Goal: Task Accomplishment & Management: Complete application form

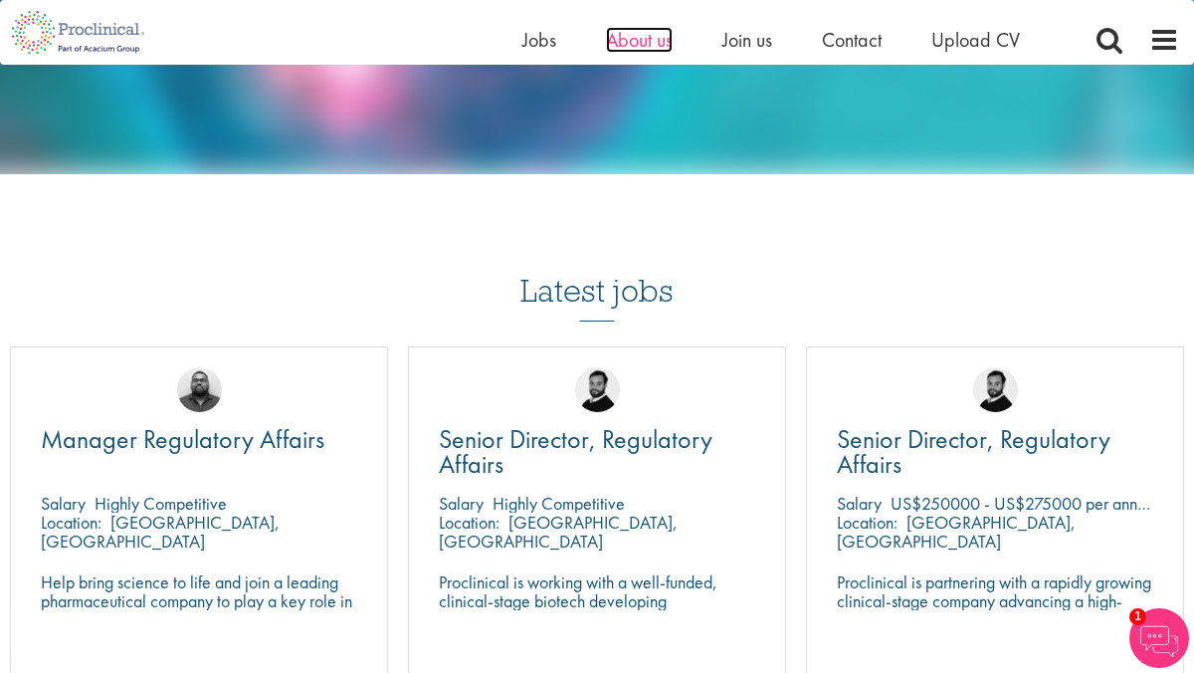
click at [612, 50] on span "About us" at bounding box center [639, 40] width 67 height 26
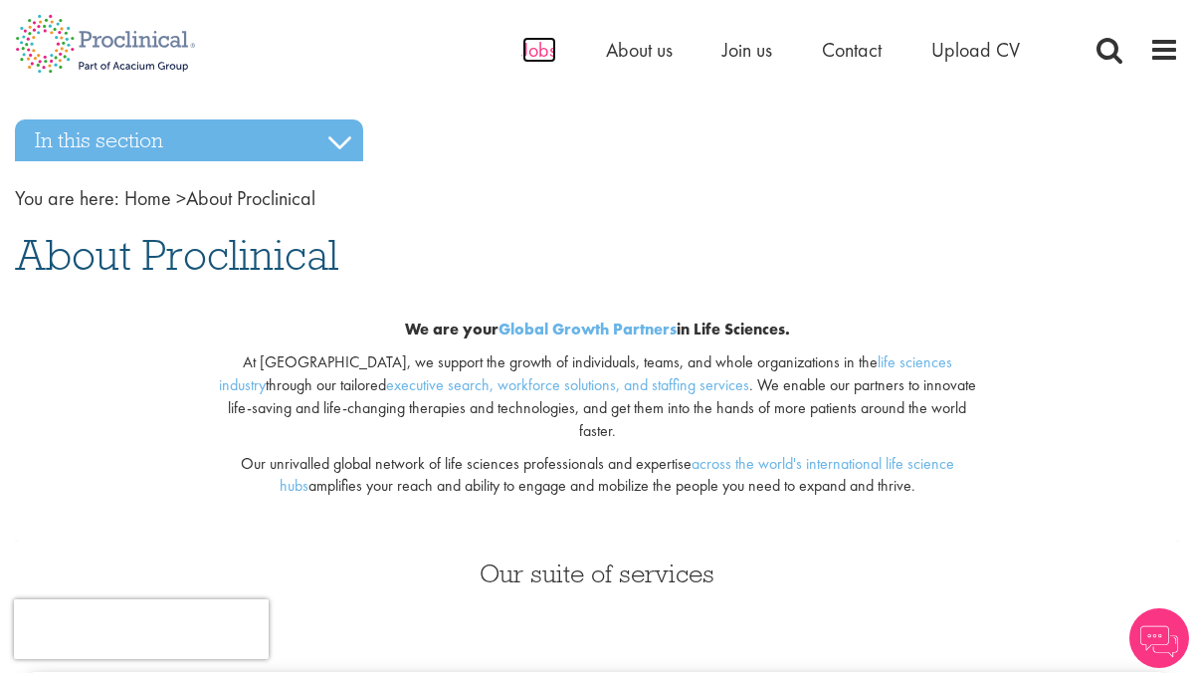
click at [541, 48] on span "Jobs" at bounding box center [540, 50] width 34 height 26
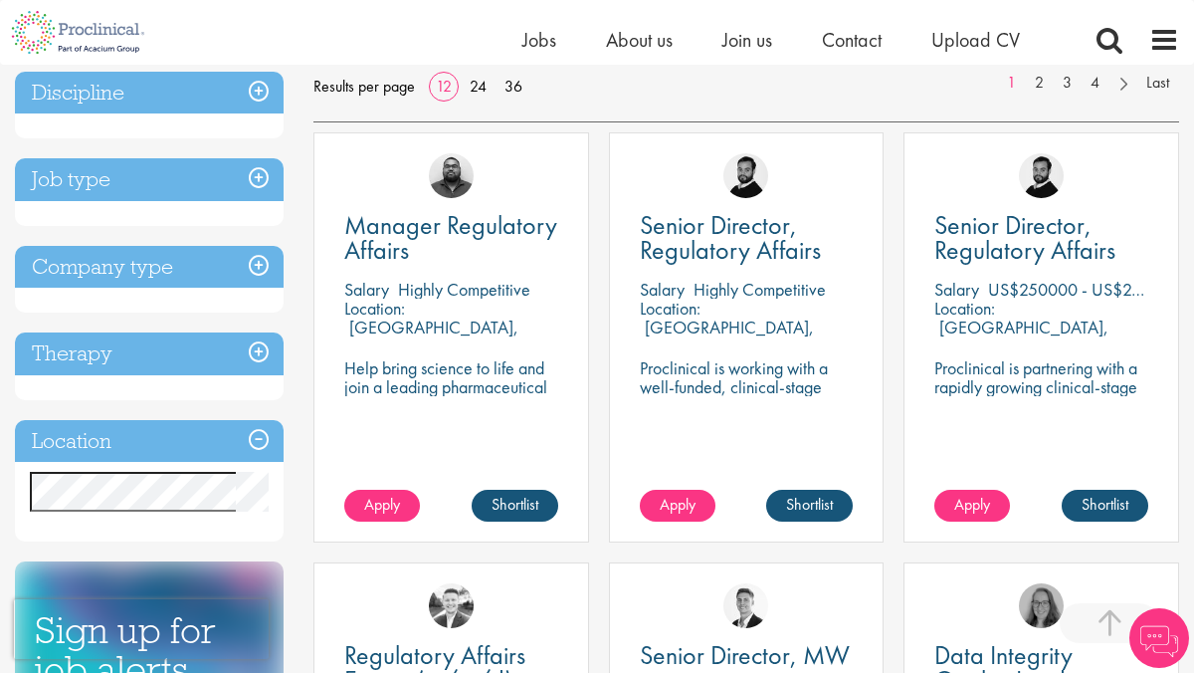
scroll to position [380, 0]
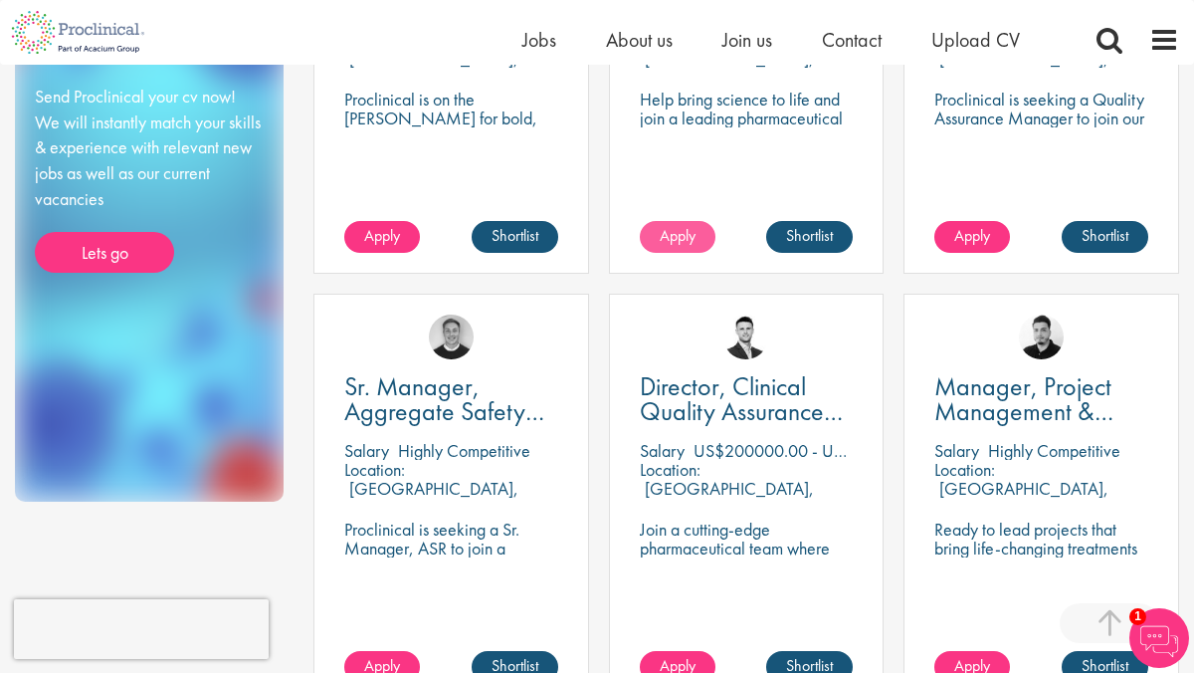
scroll to position [1118, 0]
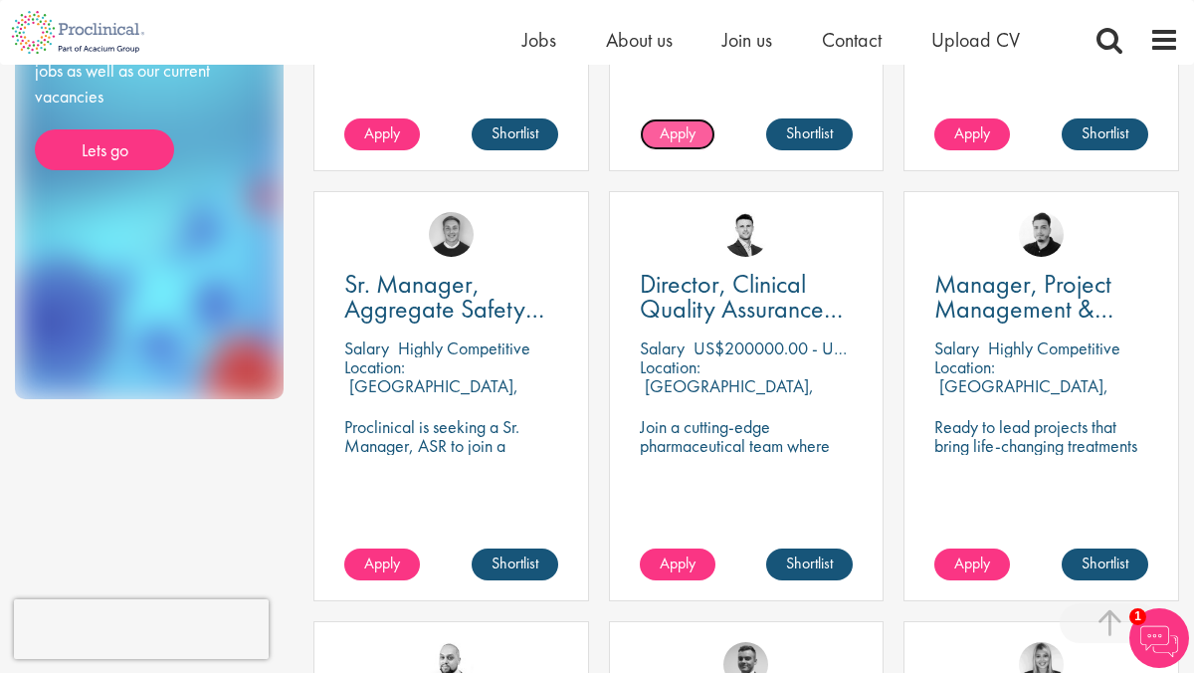
click at [665, 126] on span "Apply" at bounding box center [678, 132] width 36 height 21
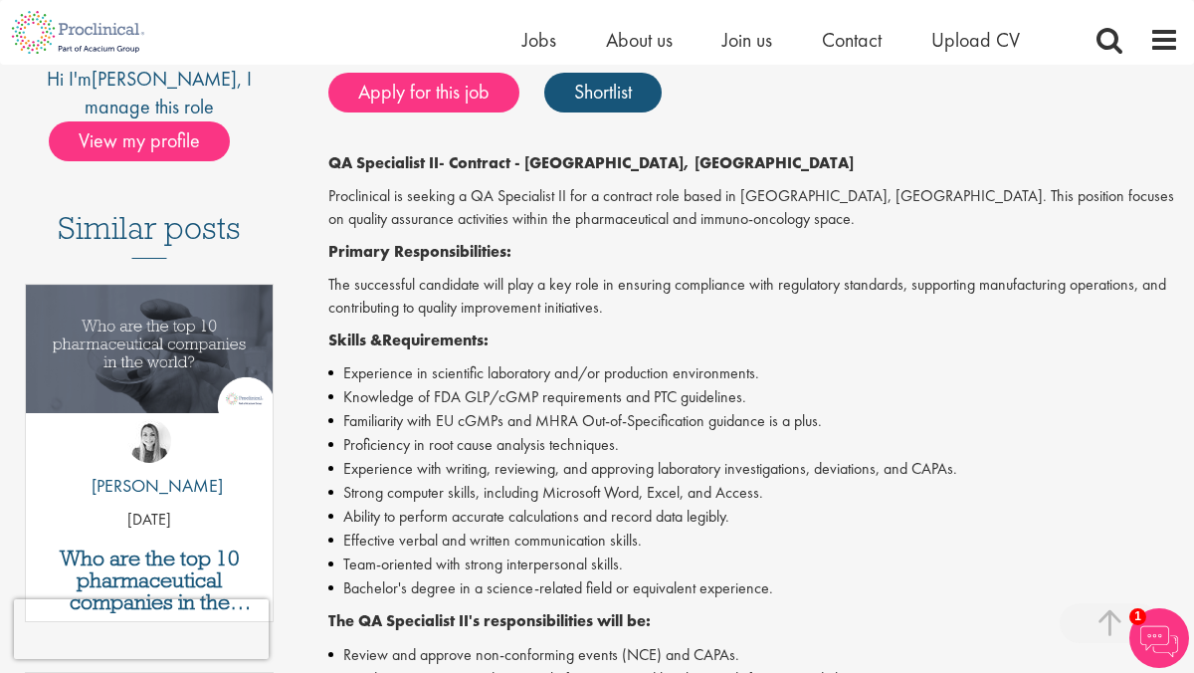
scroll to position [439, 0]
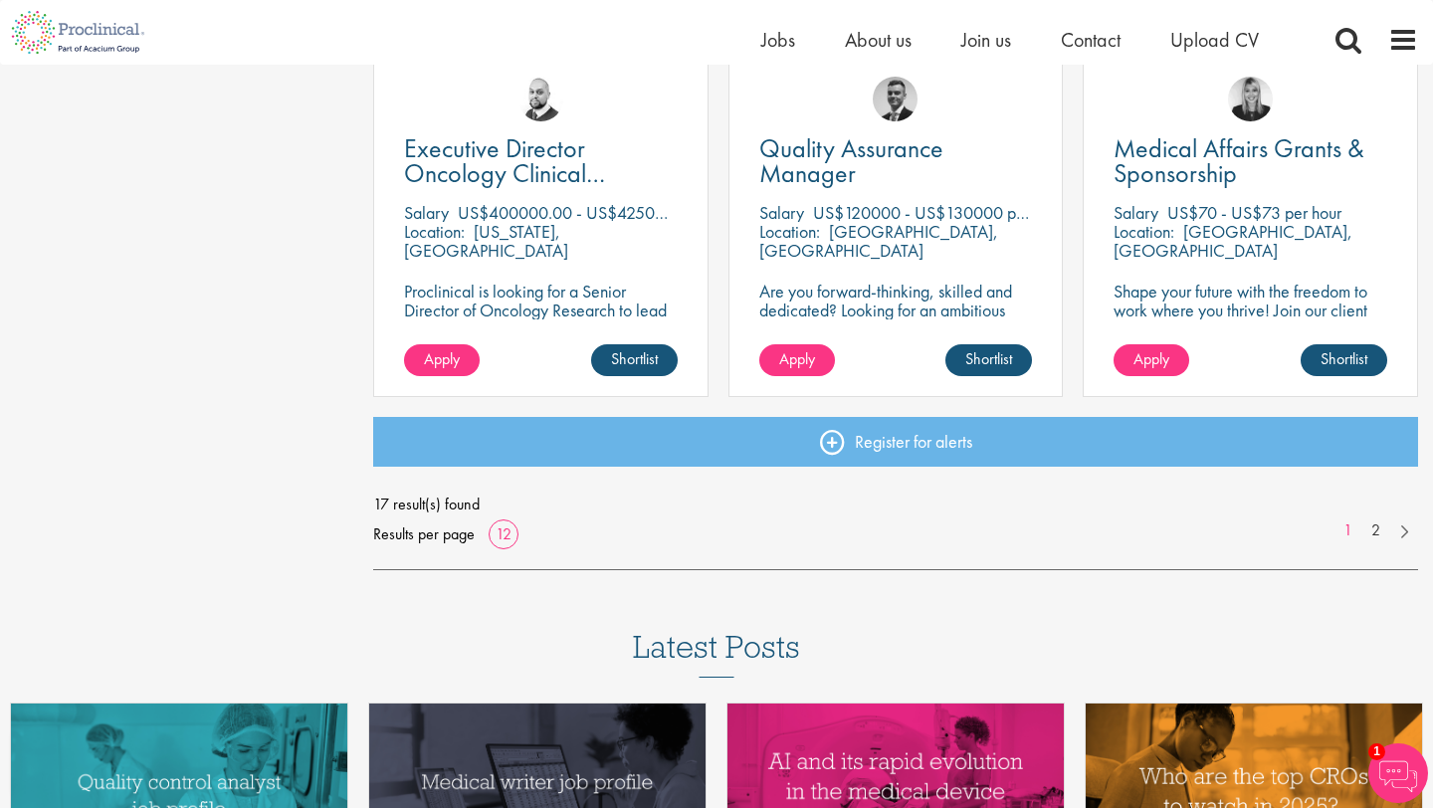
scroll to position [1502, 0]
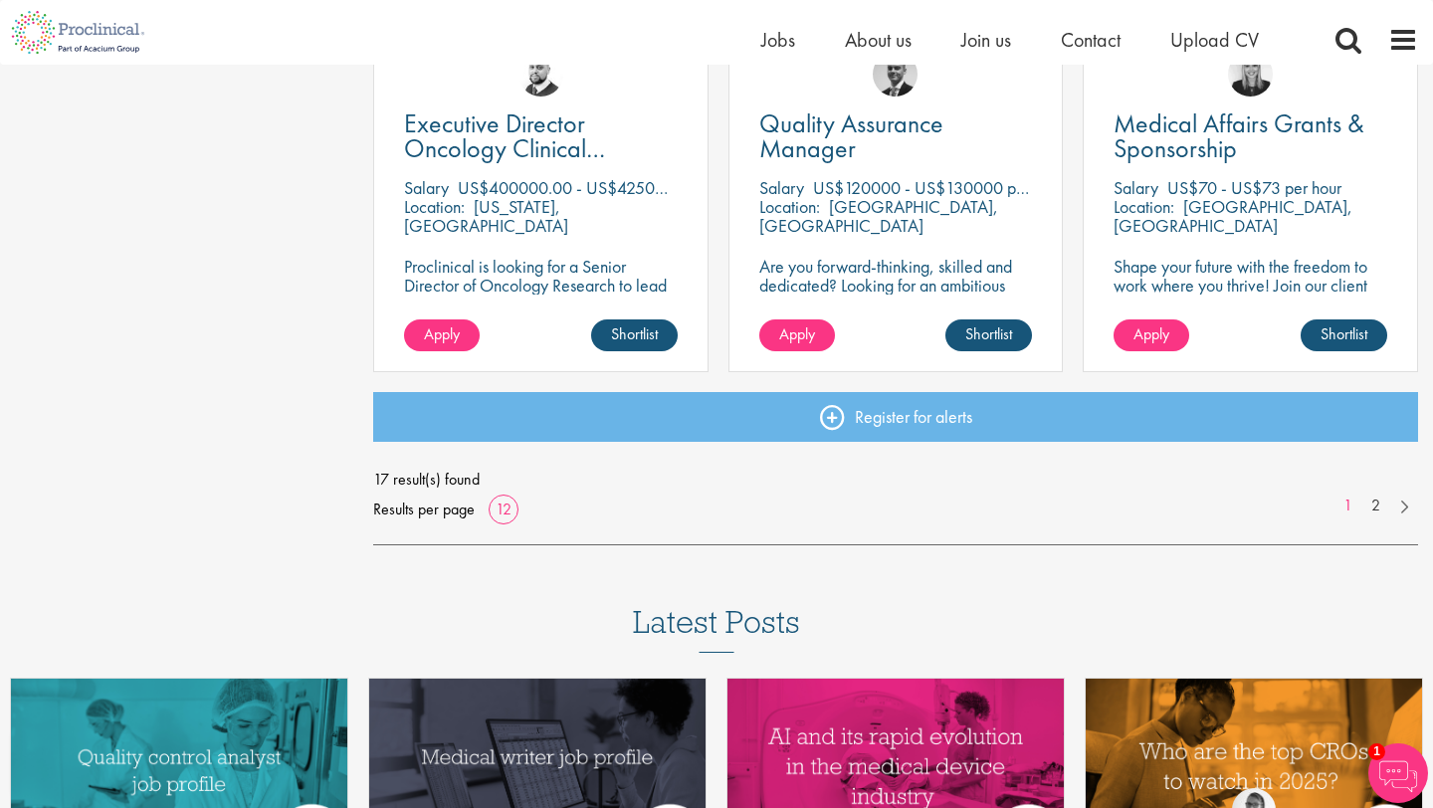
click at [1193, 517] on ul "1 2" at bounding box center [1376, 506] width 85 height 23
click at [1193, 510] on link at bounding box center [1403, 505] width 29 height 20
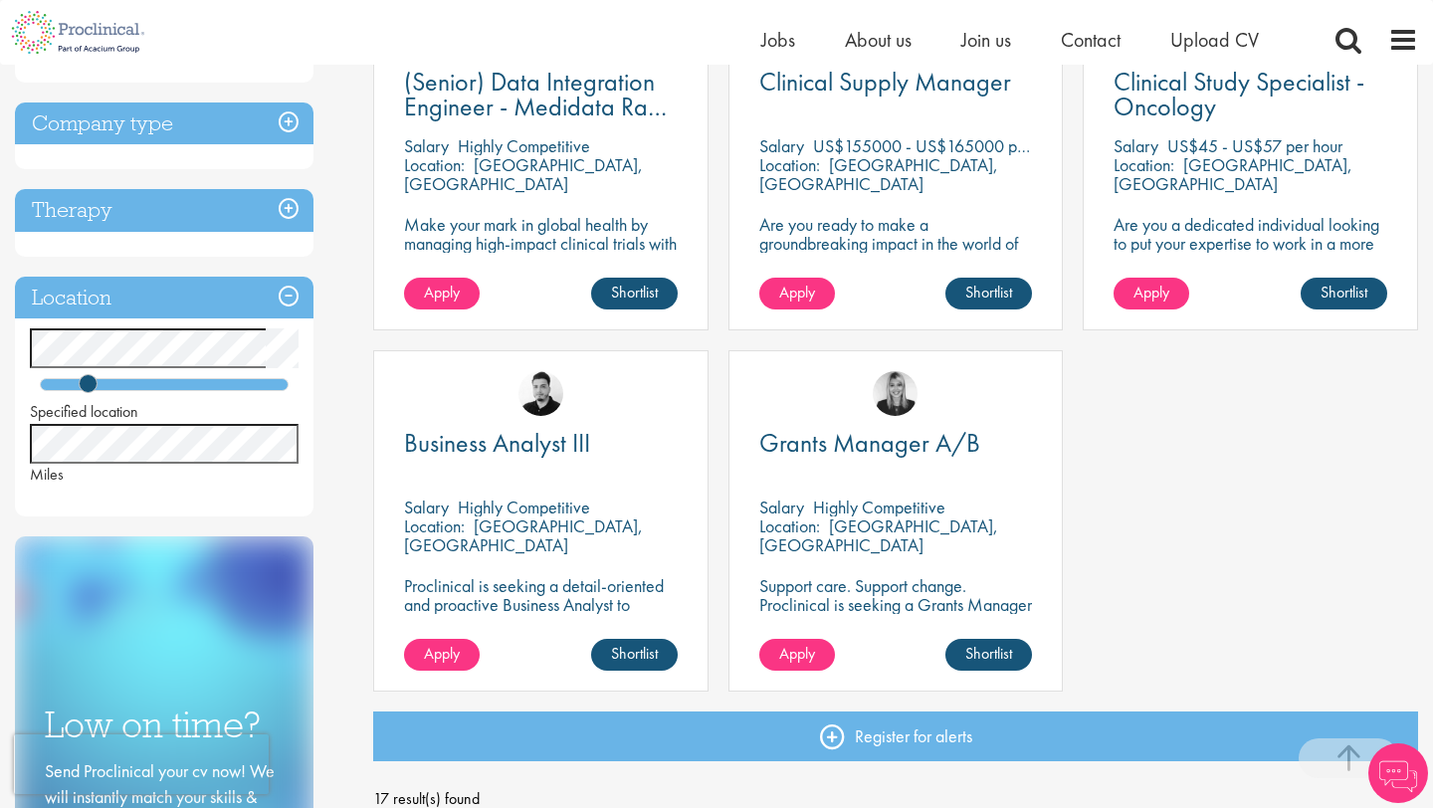
scroll to position [472, 0]
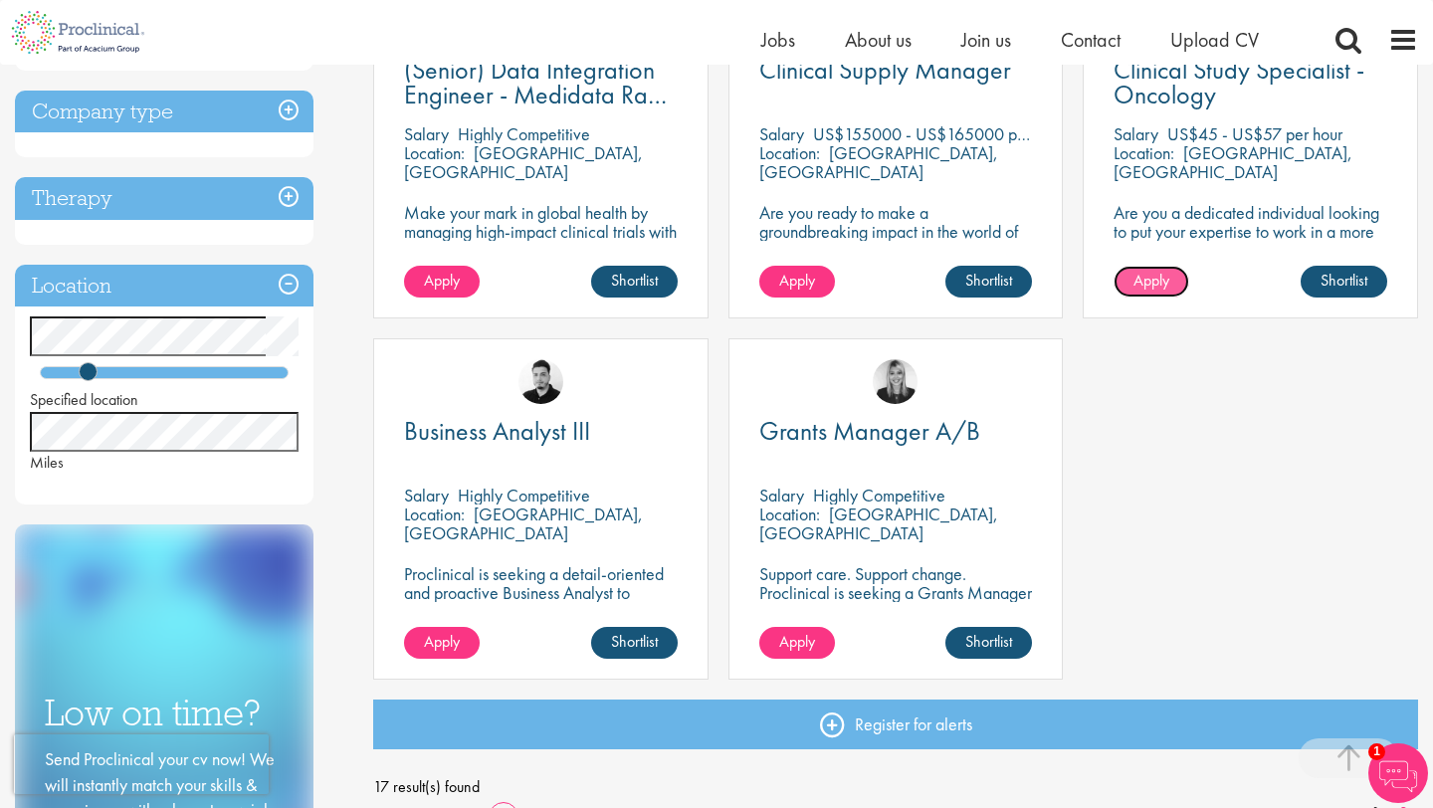
click at [1177, 277] on link "Apply" at bounding box center [1152, 282] width 76 height 32
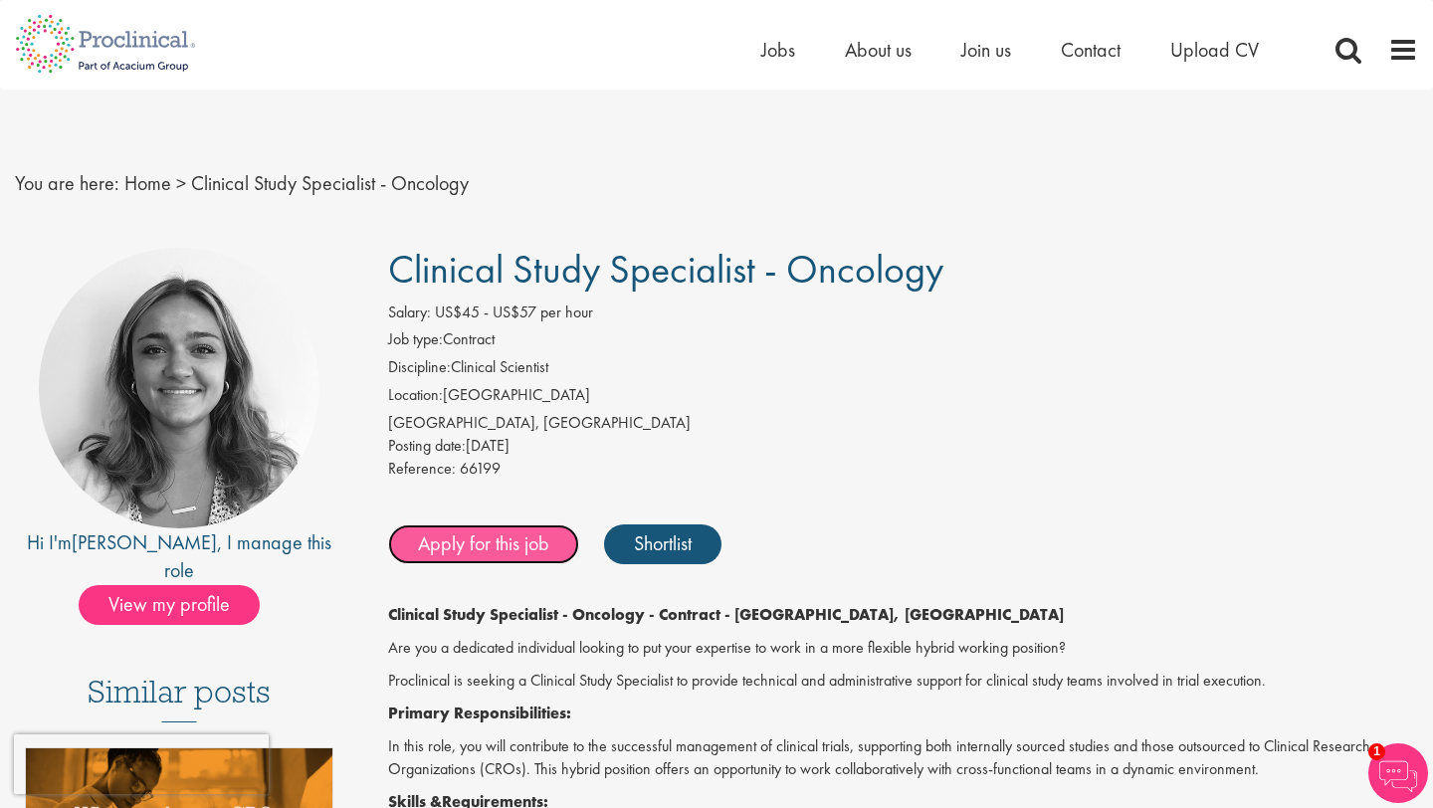
click at [470, 548] on link "Apply for this job" at bounding box center [483, 545] width 191 height 40
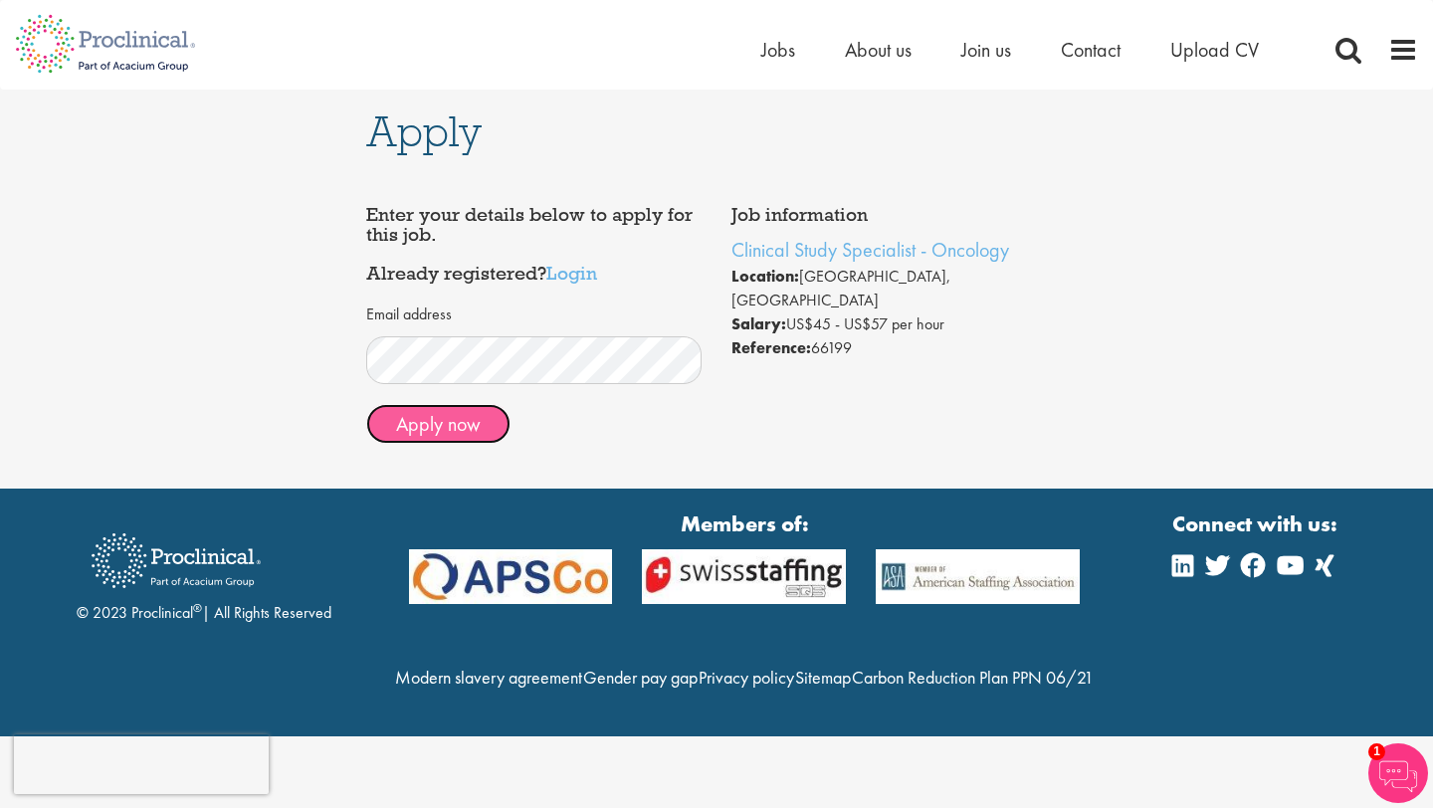
click at [483, 429] on button "Apply now" at bounding box center [438, 424] width 144 height 40
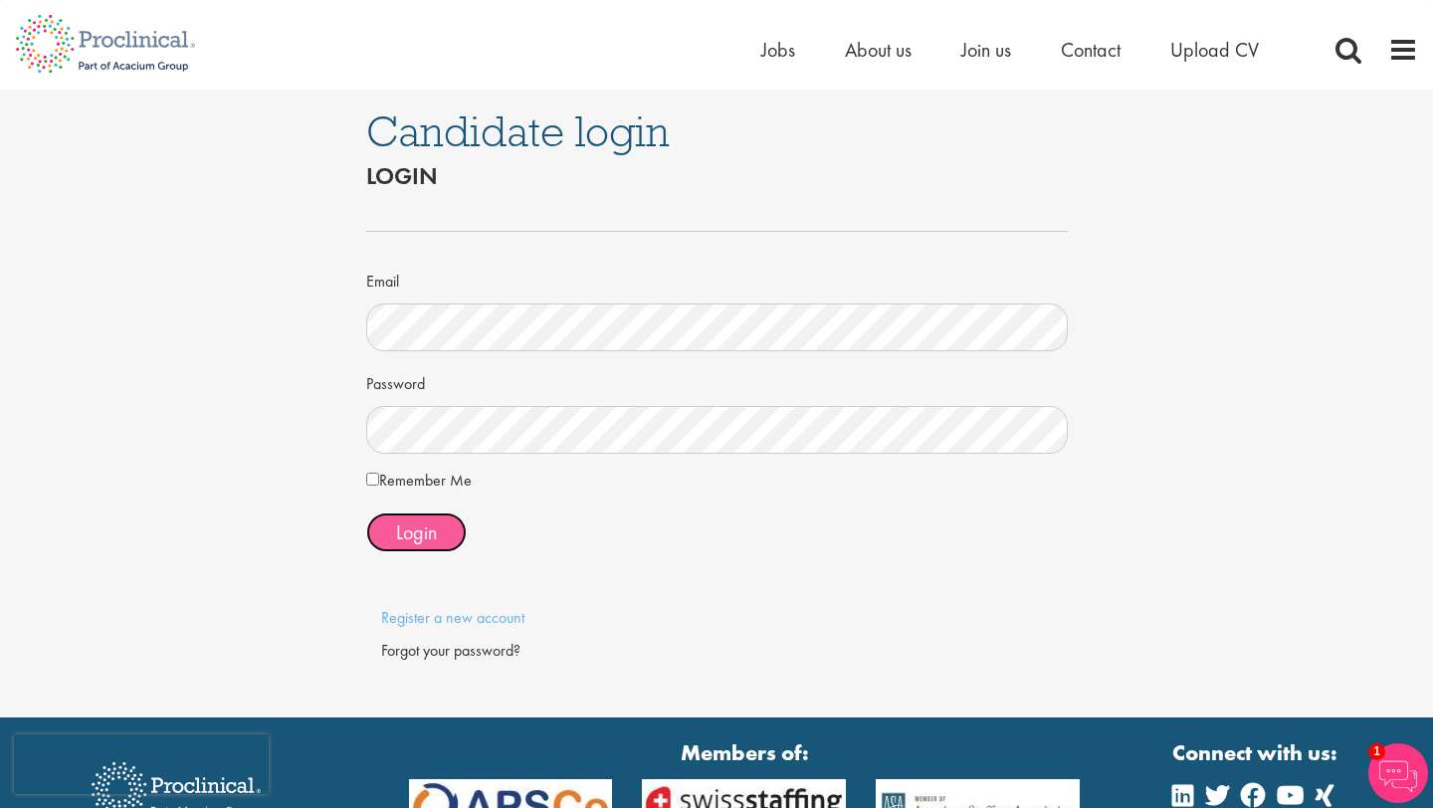
click at [412, 529] on span "Login" at bounding box center [416, 533] width 41 height 26
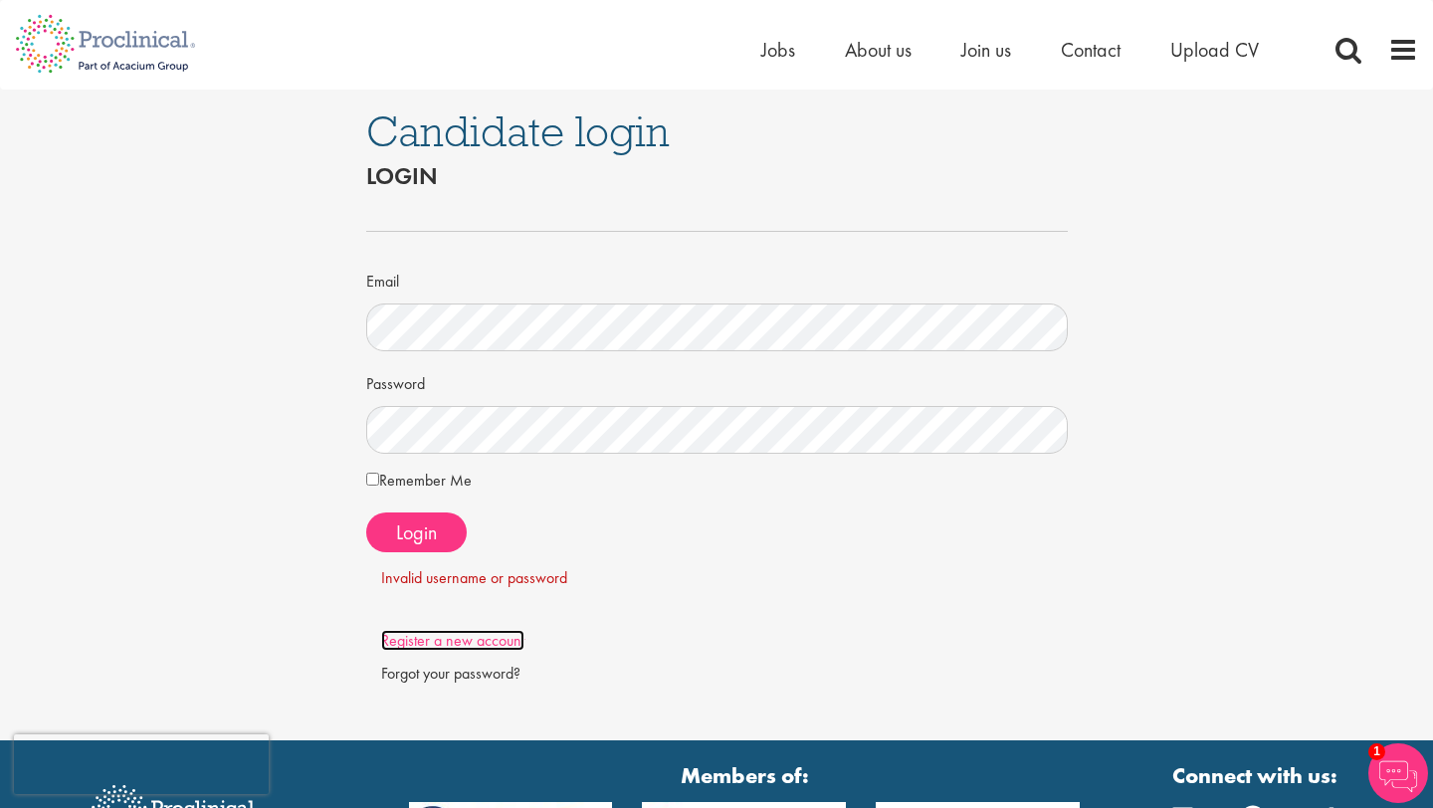
click at [483, 647] on link "Register a new account" at bounding box center [452, 640] width 143 height 21
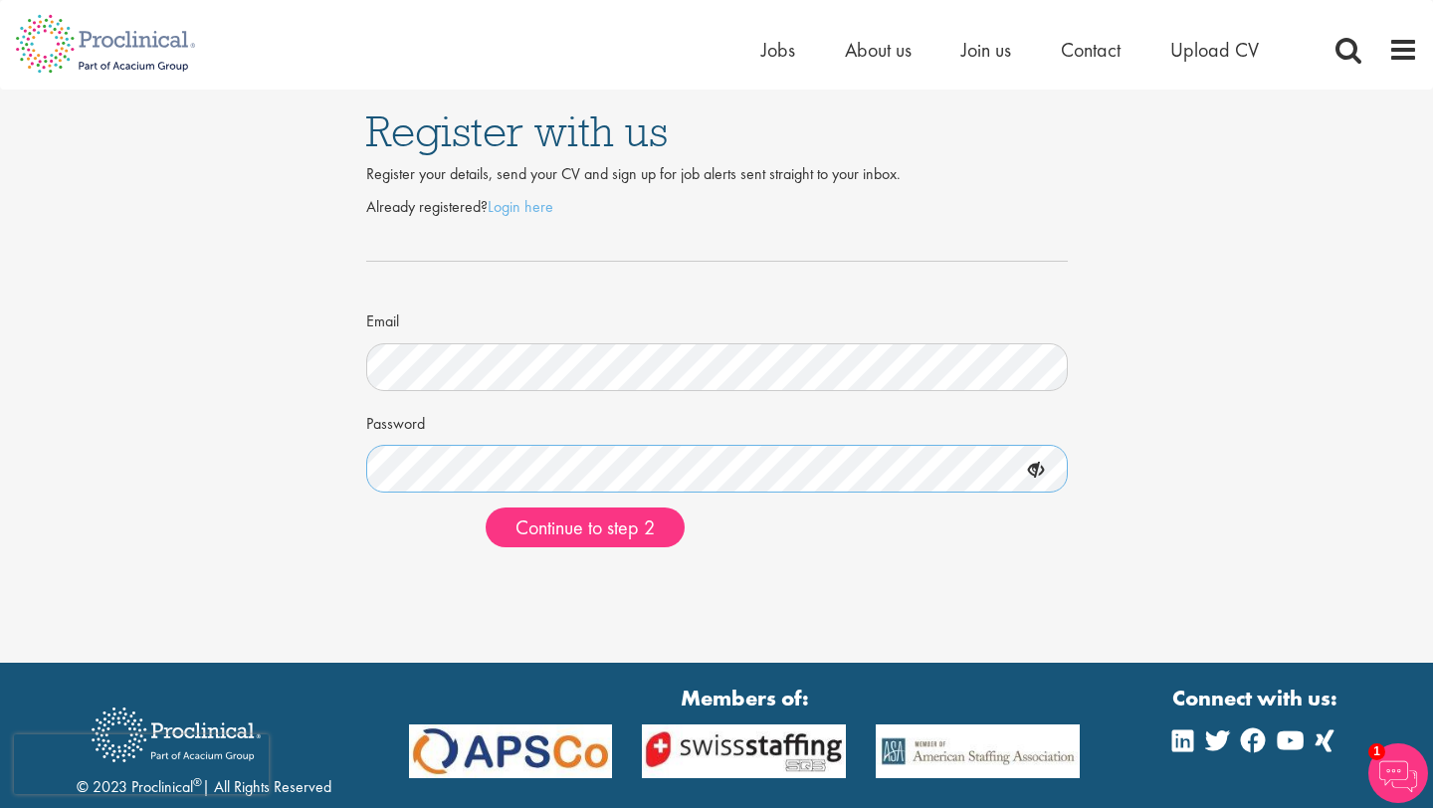
click at [486, 508] on button "Continue to step 2" at bounding box center [585, 528] width 199 height 40
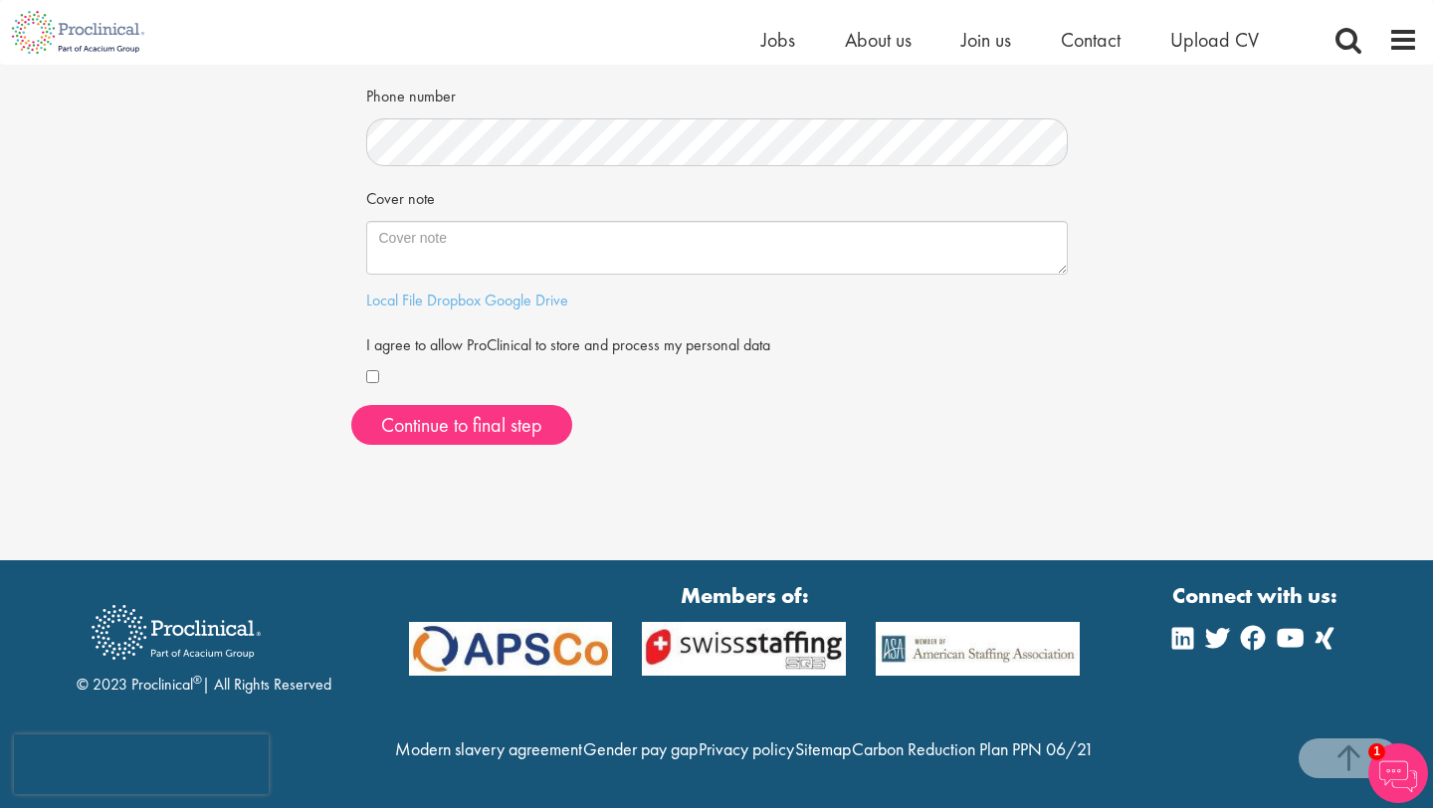
scroll to position [556, 0]
